Goal: Book appointment/travel/reservation

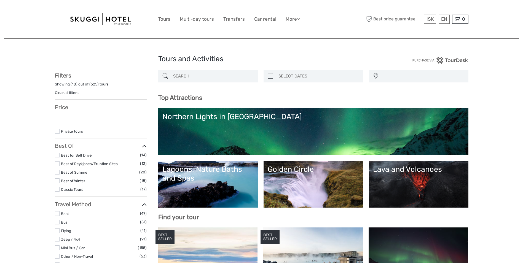
select select
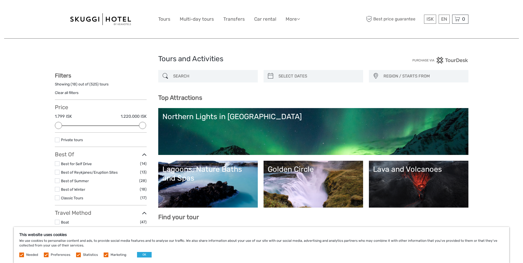
click at [314, 181] on link "Golden Circle" at bounding box center [312, 184] width 91 height 39
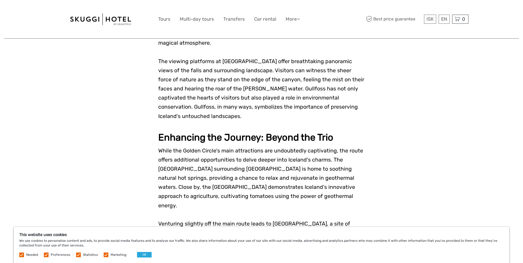
scroll to position [1129, 0]
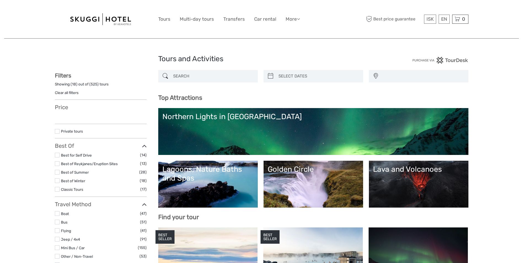
select select
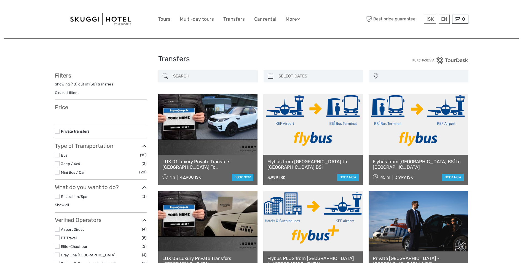
select select
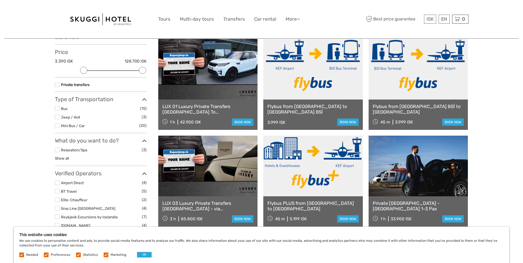
scroll to position [83, 0]
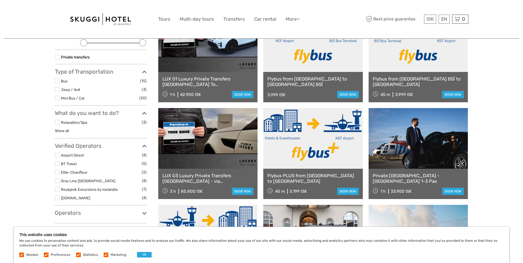
click at [59, 132] on link "Show all" at bounding box center [62, 130] width 14 height 4
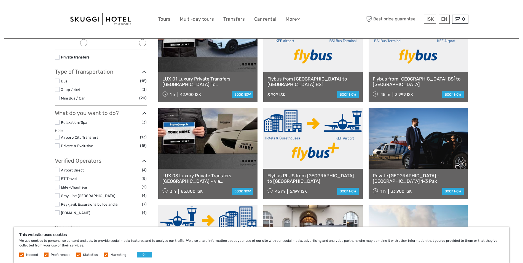
click at [57, 81] on label at bounding box center [57, 81] width 5 height 5
click at [0, 0] on input "checkbox" at bounding box center [0, 0] width 0 height 0
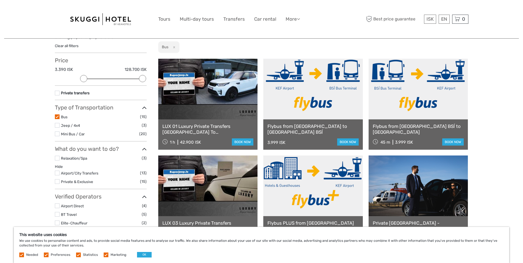
scroll to position [36, 0]
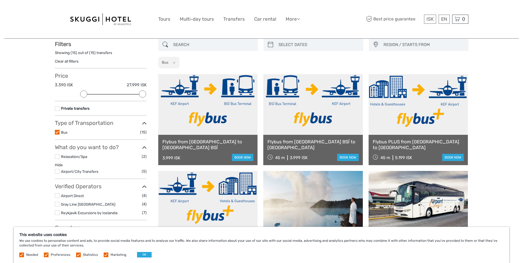
scroll to position [59, 0]
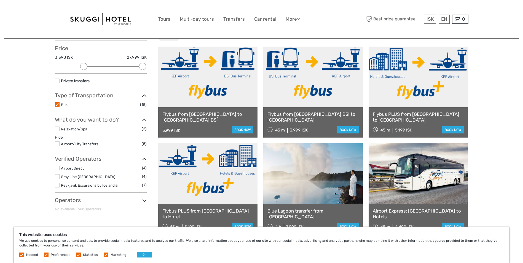
click at [58, 144] on label at bounding box center [57, 143] width 5 height 5
click at [0, 0] on input "checkbox" at bounding box center [0, 0] width 0 height 0
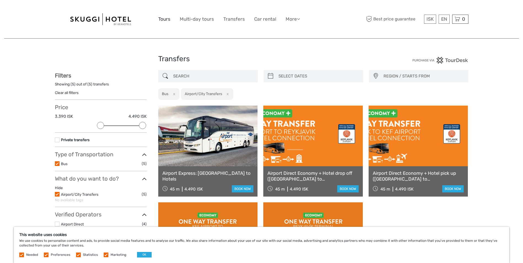
click at [166, 19] on link "Tours" at bounding box center [164, 19] width 12 height 8
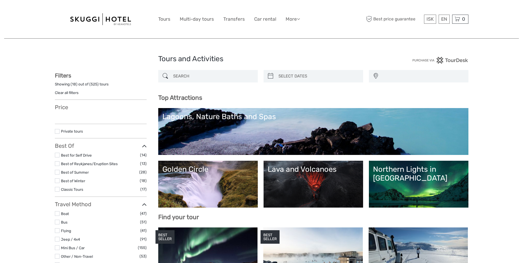
select select
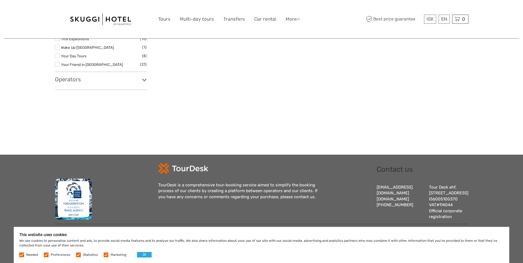
scroll to position [927, 0]
